Goal: Task Accomplishment & Management: Manage account settings

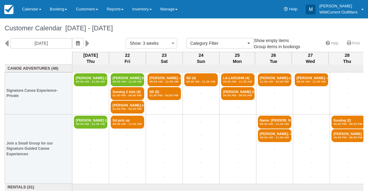
select select
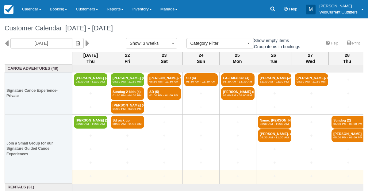
scroll to position [52, 0]
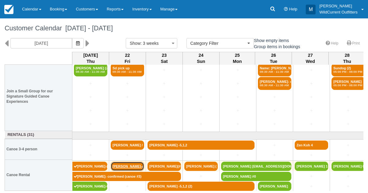
click at [123, 165] on link "Megan Knight-confirm" at bounding box center [127, 165] width 33 height 9
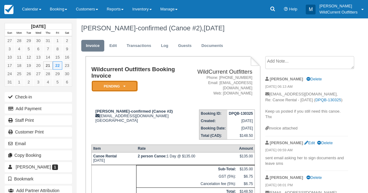
click at [125, 86] on icon at bounding box center [124, 86] width 2 height 4
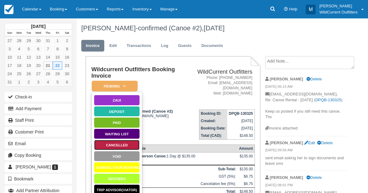
click at [115, 142] on link "Cancelled" at bounding box center [117, 144] width 46 height 11
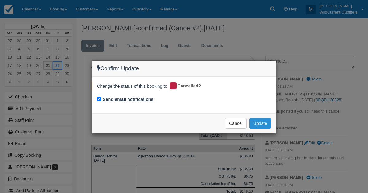
click at [259, 119] on button "Update" at bounding box center [260, 123] width 22 height 10
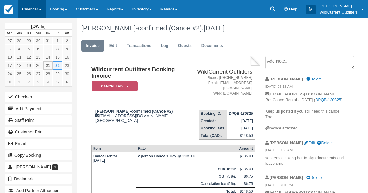
click at [24, 9] on link "Calendar" at bounding box center [32, 9] width 28 height 18
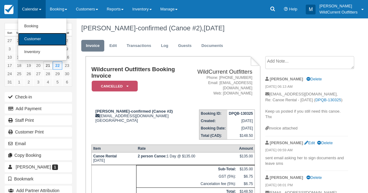
click at [31, 37] on link "Customer" at bounding box center [42, 39] width 48 height 13
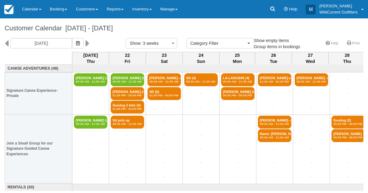
select select
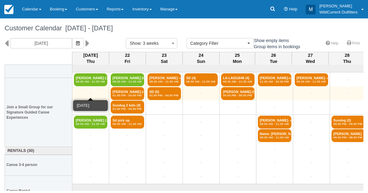
scroll to position [52, 0]
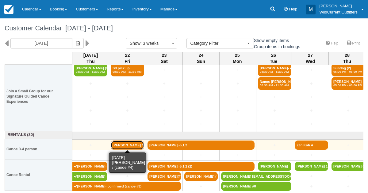
click at [125, 141] on link "[PERSON_NAME] / (canoe #4)" at bounding box center [127, 144] width 33 height 9
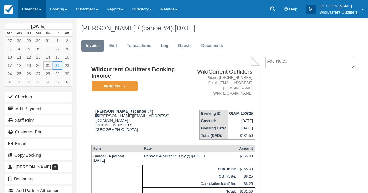
click at [28, 14] on link "Calendar" at bounding box center [32, 9] width 28 height 18
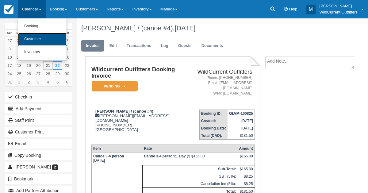
click at [30, 34] on link "Customer" at bounding box center [42, 39] width 48 height 13
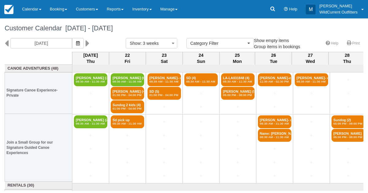
select select
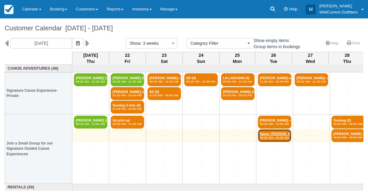
click at [264, 133] on link "Name: [PERSON_NAME][MEDICAL_DATA] 08:30 AM - 11:30 AM" at bounding box center [274, 135] width 33 height 13
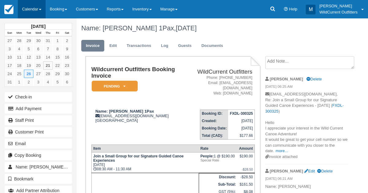
click at [28, 9] on link "Calendar" at bounding box center [32, 9] width 28 height 18
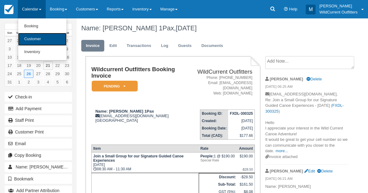
click at [31, 37] on link "Customer" at bounding box center [42, 39] width 48 height 13
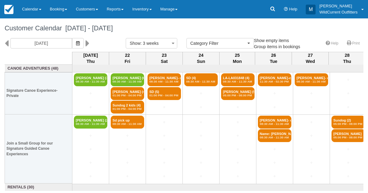
select select
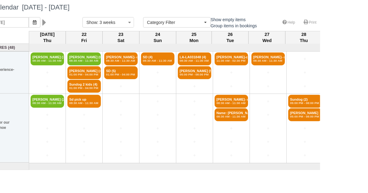
scroll to position [2, 0]
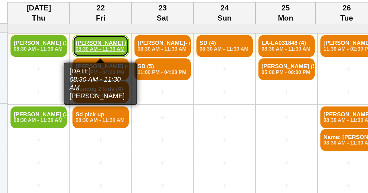
click at [124, 78] on em "08:30 AM - 11:30 AM" at bounding box center [127, 80] width 30 height 4
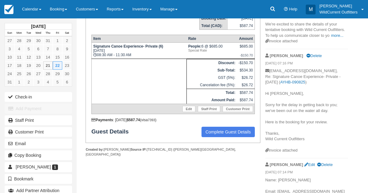
scroll to position [110, 0]
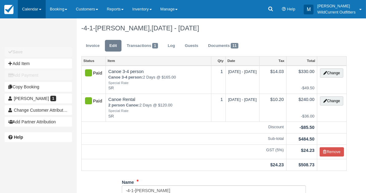
click at [28, 11] on link "Calendar" at bounding box center [32, 9] width 28 height 18
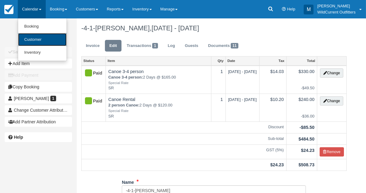
click at [32, 44] on link "Customer" at bounding box center [42, 39] width 48 height 13
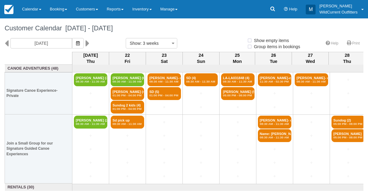
select select
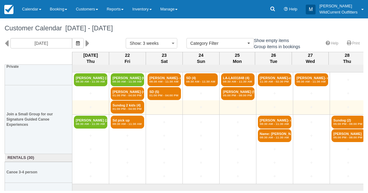
scroll to position [52, 0]
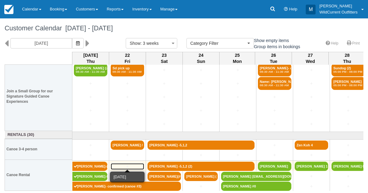
click at [123, 163] on link "+" at bounding box center [127, 166] width 33 height 6
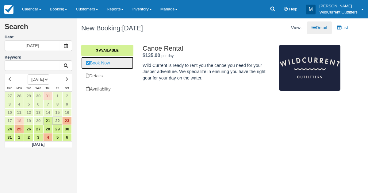
click at [103, 61] on link "Book Now" at bounding box center [107, 63] width 52 height 13
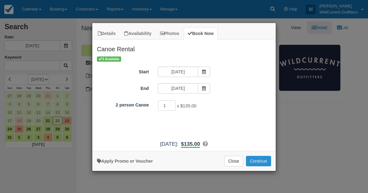
click at [255, 163] on button "Continue" at bounding box center [258, 161] width 25 height 10
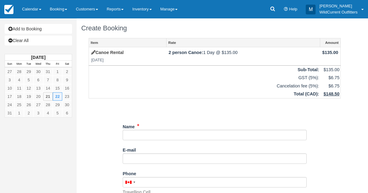
click at [157, 141] on div "Name" at bounding box center [215, 133] width 184 height 24
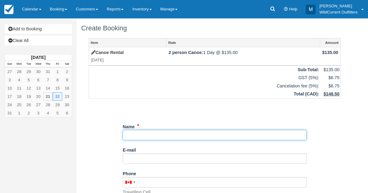
click at [154, 138] on input "Name" at bounding box center [215, 135] width 184 height 10
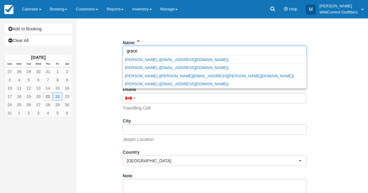
scroll to position [120, 0]
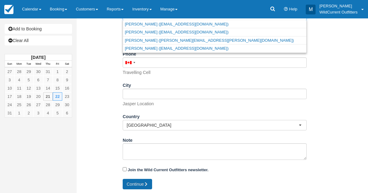
type input "grace"
click at [143, 184] on button "Continue" at bounding box center [137, 184] width 29 height 10
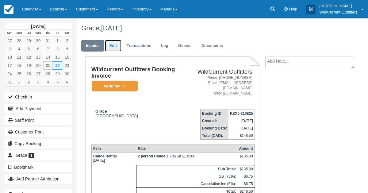
click at [109, 47] on link "Edit" at bounding box center [113, 46] width 17 height 12
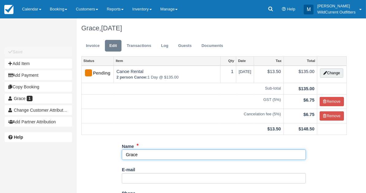
click at [137, 153] on input "Grace" at bounding box center [214, 154] width 184 height 10
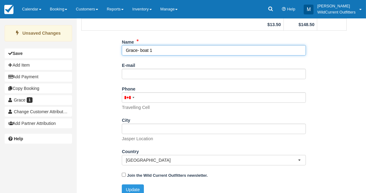
scroll to position [109, 0]
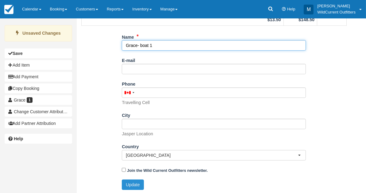
type input "Grace- boat 1"
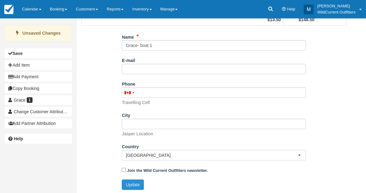
click at [136, 179] on button "Update" at bounding box center [133, 184] width 22 height 10
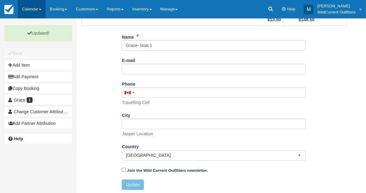
click at [31, 6] on link "Calendar" at bounding box center [32, 9] width 28 height 18
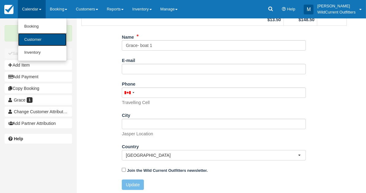
click at [29, 34] on link "Customer" at bounding box center [42, 39] width 48 height 13
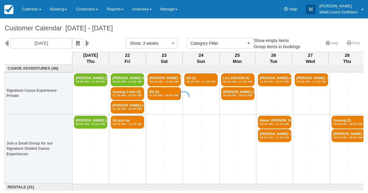
select select
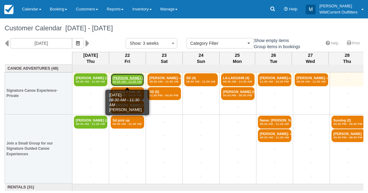
click at [129, 77] on link "[PERSON_NAME] (6) 08:30 AM - 11:30 AM" at bounding box center [127, 79] width 33 height 13
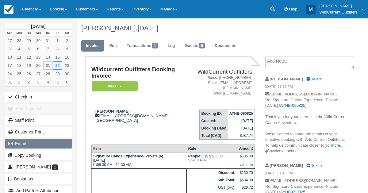
click at [29, 143] on button "Email" at bounding box center [38, 144] width 67 height 10
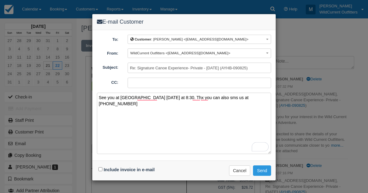
type textarea "See you at [GEOGRAPHIC_DATA] [DATE] at 8:30. Thx you can also sms us at [PHONE_…"
click at [100, 167] on input "Include invoice in e-mail" at bounding box center [100, 169] width 4 height 4
checkbox input "true"
click at [262, 167] on button "Send" at bounding box center [262, 170] width 18 height 10
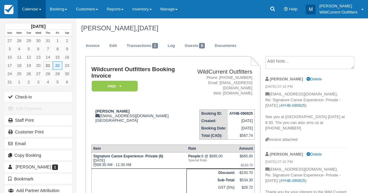
click at [29, 8] on link "Calendar" at bounding box center [32, 9] width 28 height 18
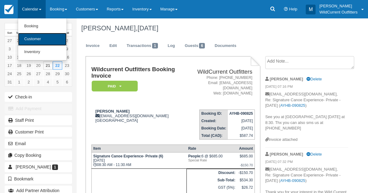
click at [33, 45] on link "Customer" at bounding box center [42, 39] width 48 height 13
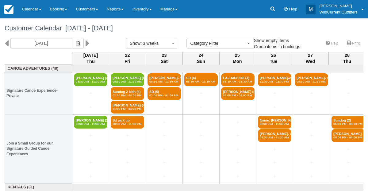
select select
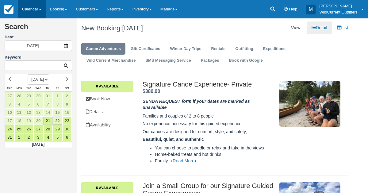
click at [28, 10] on link "Calendar" at bounding box center [32, 9] width 28 height 18
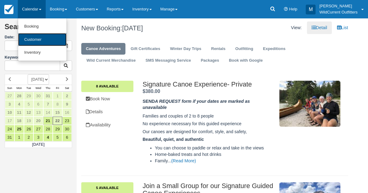
click at [30, 38] on link "Customer" at bounding box center [42, 39] width 48 height 13
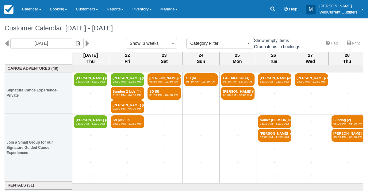
select select
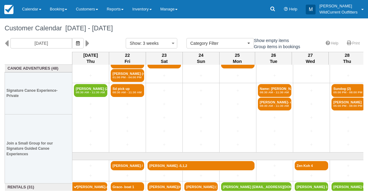
scroll to position [52, 0]
